Goal: Use online tool/utility

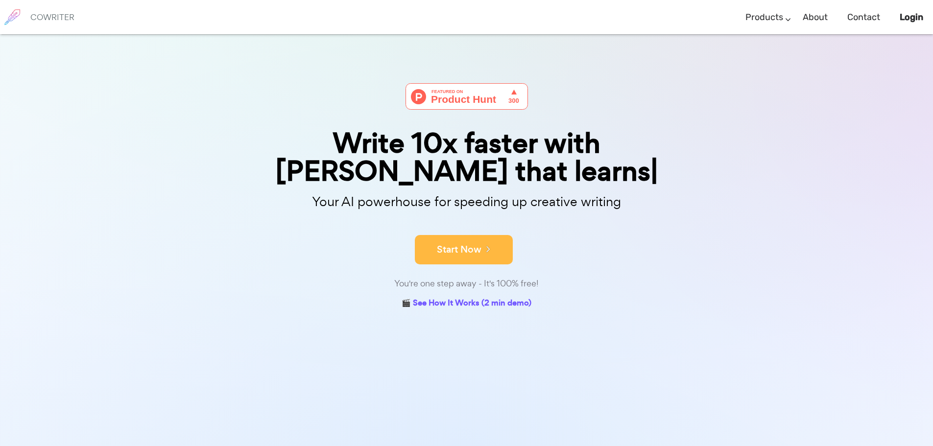
click at [459, 245] on div "Write 10x faster with AI that learns Your AI powerhouse for speeding up creativ…" at bounding box center [467, 197] width 490 height 228
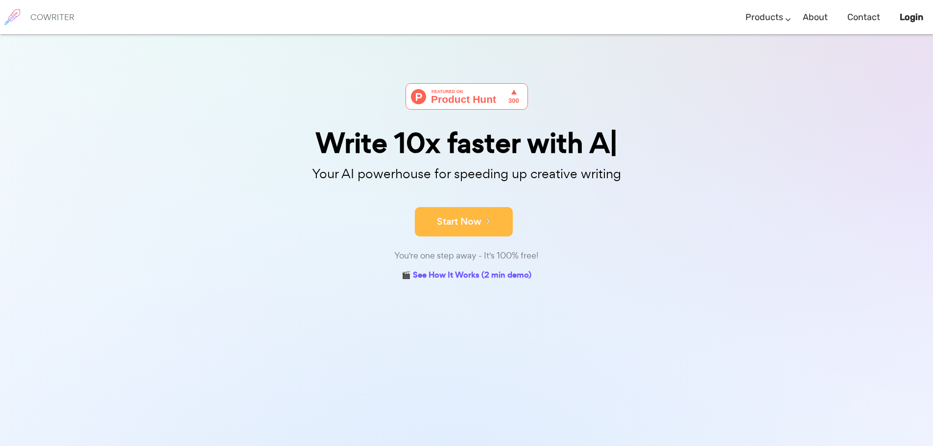
click at [450, 222] on button "Start Now" at bounding box center [464, 221] width 98 height 29
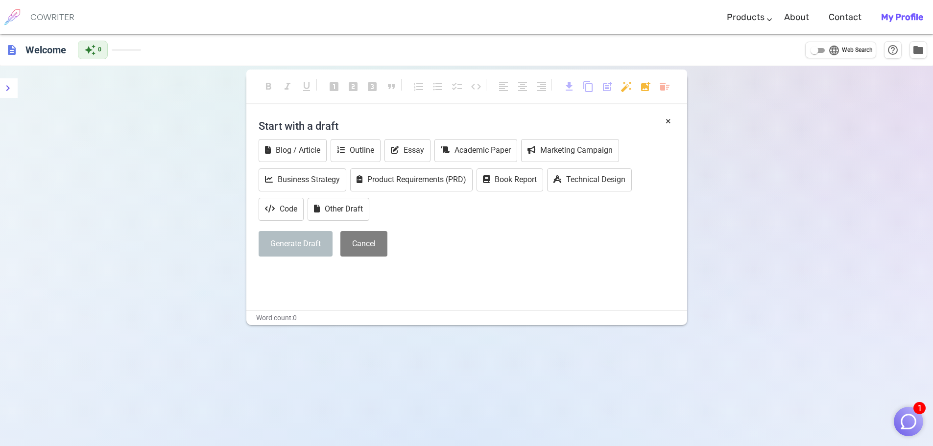
click at [288, 120] on h4 "Start with a draft" at bounding box center [467, 126] width 416 height 24
click at [297, 298] on div "× Start with a draft Blog / Article Outline Essay Academic Paper Marketing Camp…" at bounding box center [466, 212] width 441 height 196
click at [610, 146] on button "Marketing Campaign" at bounding box center [570, 150] width 98 height 23
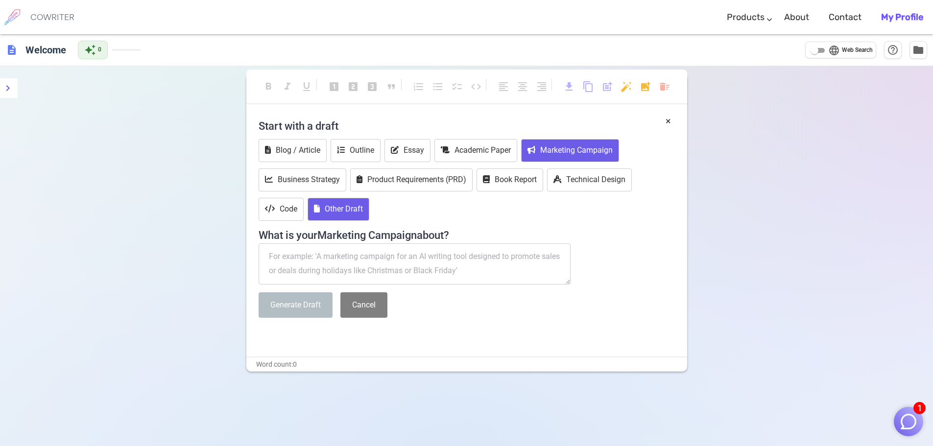
click at [338, 211] on button "Other Draft" at bounding box center [338, 209] width 62 height 23
click at [297, 262] on textarea at bounding box center [415, 263] width 312 height 41
